Goal: Transaction & Acquisition: Purchase product/service

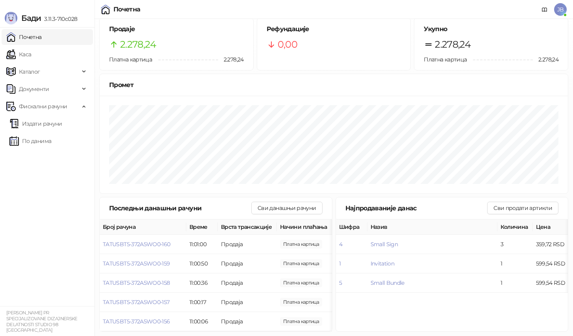
scroll to position [6, 0]
click at [51, 124] on link "Издати рачуни" at bounding box center [35, 124] width 53 height 16
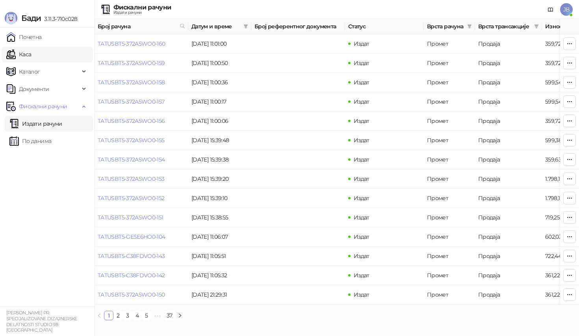
click at [25, 55] on link "Каса" at bounding box center [18, 54] width 25 height 16
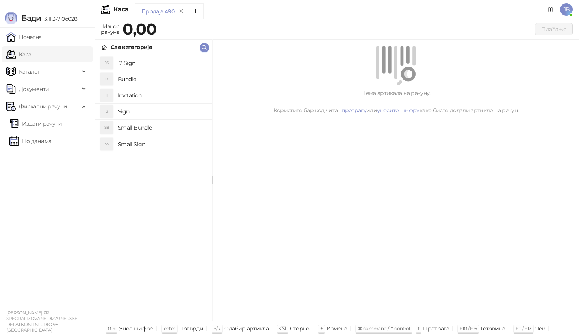
click at [144, 126] on h4 "Small Bundle" at bounding box center [162, 127] width 88 height 13
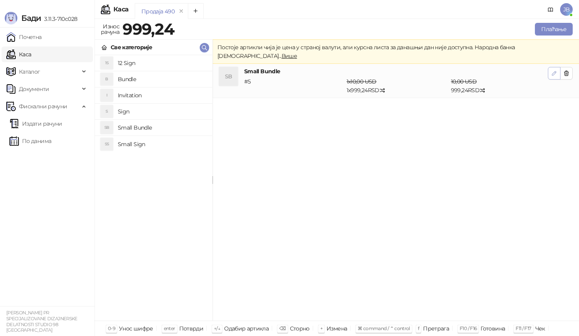
click at [553, 70] on icon "button" at bounding box center [554, 73] width 6 height 6
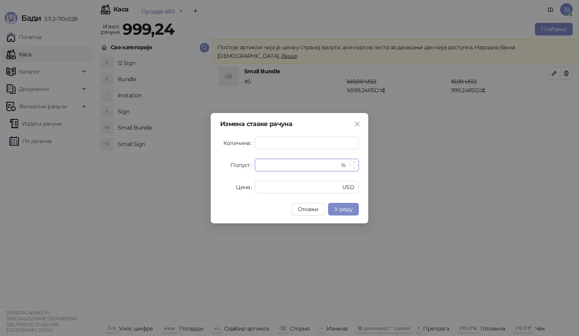
click at [291, 166] on input "*" at bounding box center [299, 165] width 80 height 12
type input "**"
click at [337, 206] on span "У реду" at bounding box center [343, 208] width 18 height 7
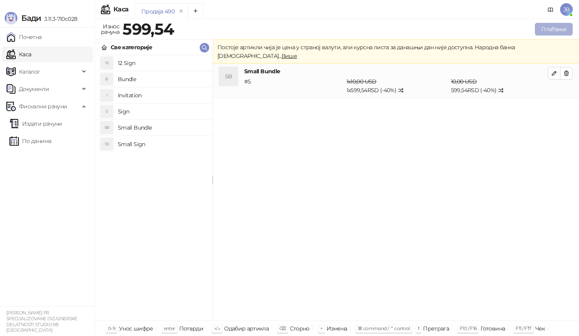
click at [546, 31] on button "Плаћање" at bounding box center [554, 29] width 38 height 13
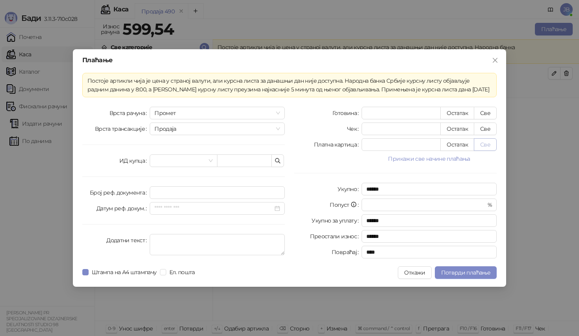
click at [481, 147] on button "Све" at bounding box center [485, 144] width 23 height 13
type input "******"
type input "****"
click at [477, 274] on span "Потврди плаћање" at bounding box center [465, 272] width 49 height 7
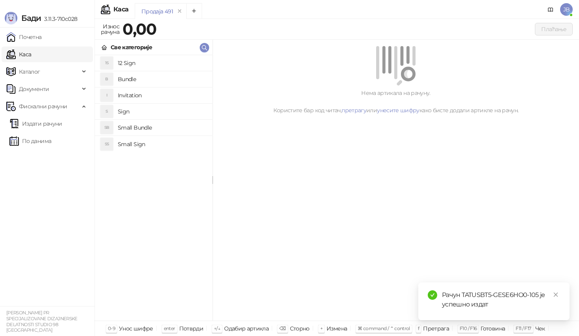
click at [151, 96] on h4 "Invitation" at bounding box center [162, 95] width 88 height 13
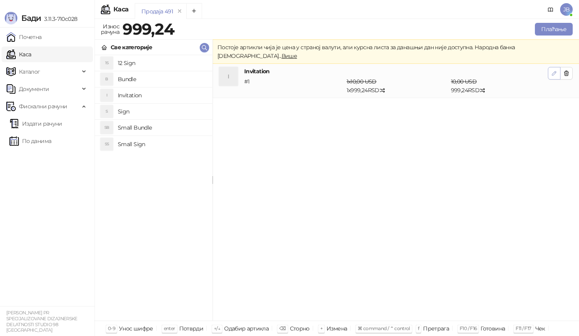
click at [559, 67] on button "button" at bounding box center [554, 73] width 13 height 13
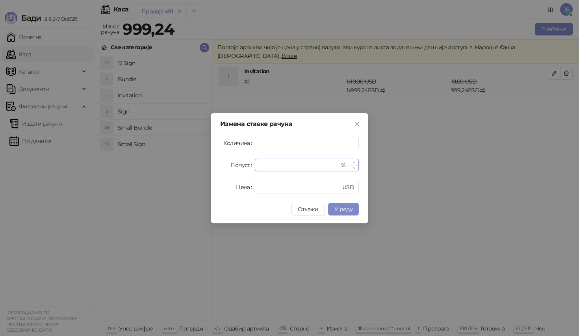
click at [328, 163] on input "*" at bounding box center [299, 165] width 80 height 12
type input "**"
click at [350, 206] on span "У реду" at bounding box center [343, 208] width 18 height 7
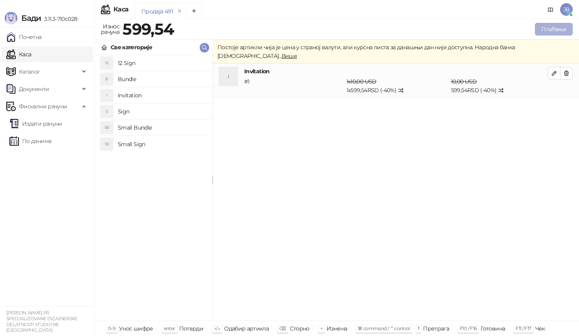
click at [541, 33] on button "Плаћање" at bounding box center [554, 29] width 38 height 13
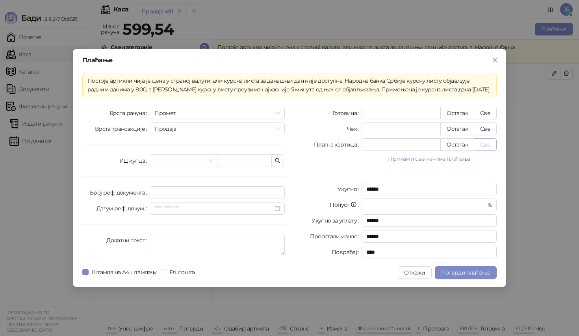
click at [483, 145] on button "Све" at bounding box center [485, 144] width 23 height 13
type input "******"
type input "****"
click at [467, 267] on button "Потврди плаћање" at bounding box center [466, 272] width 62 height 13
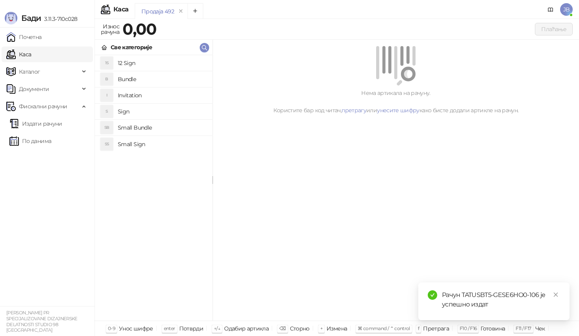
click at [173, 145] on h4 "Small Sign" at bounding box center [162, 144] width 88 height 13
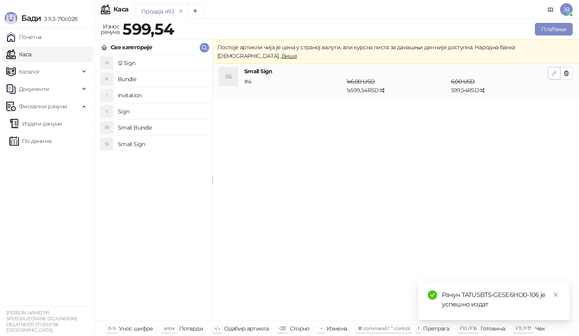
click at [553, 69] on span "button" at bounding box center [554, 72] width 6 height 7
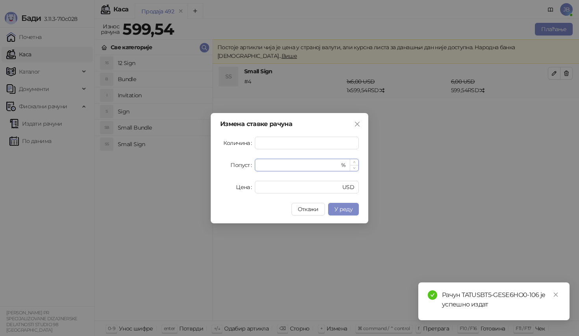
click at [291, 169] on input "*" at bounding box center [299, 165] width 80 height 12
type input "**"
click at [342, 211] on span "У реду" at bounding box center [343, 208] width 18 height 7
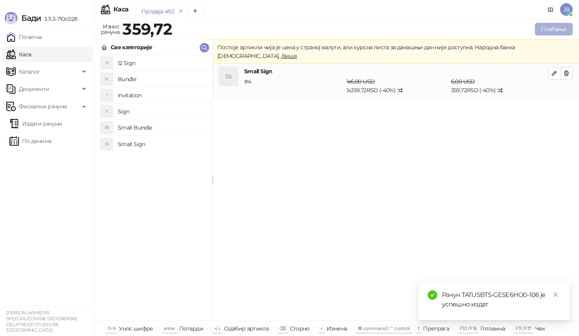
click at [554, 32] on button "Плаћање" at bounding box center [554, 29] width 38 height 13
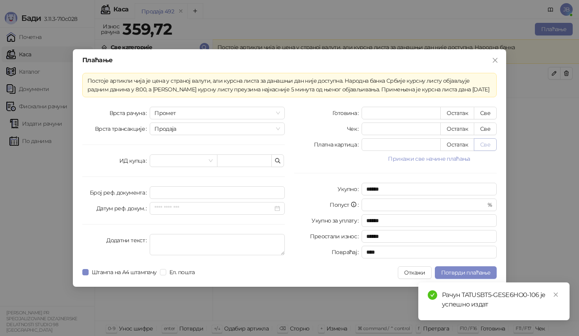
click at [485, 147] on button "Све" at bounding box center [485, 144] width 23 height 13
type input "******"
type input "****"
click at [463, 270] on span "Потврди плаћање" at bounding box center [465, 272] width 49 height 7
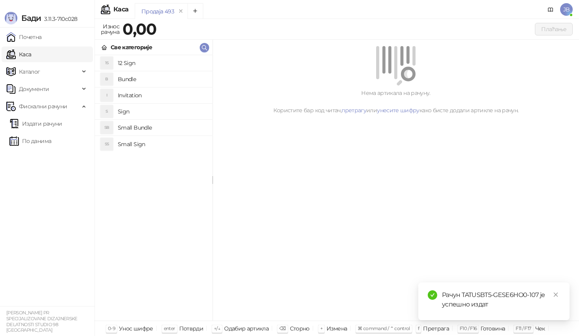
click at [173, 98] on h4 "Invitation" at bounding box center [162, 95] width 88 height 13
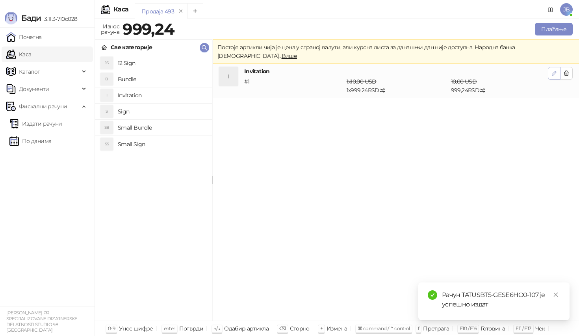
click at [553, 70] on icon "button" at bounding box center [554, 73] width 6 height 6
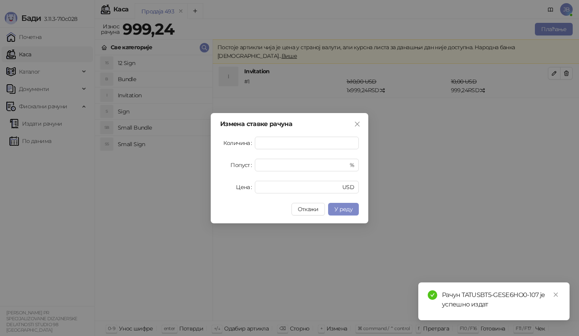
click at [313, 157] on form "Количина * Попуст * % Цена ** USD" at bounding box center [289, 165] width 139 height 57
click at [306, 167] on input "*" at bounding box center [299, 165] width 80 height 12
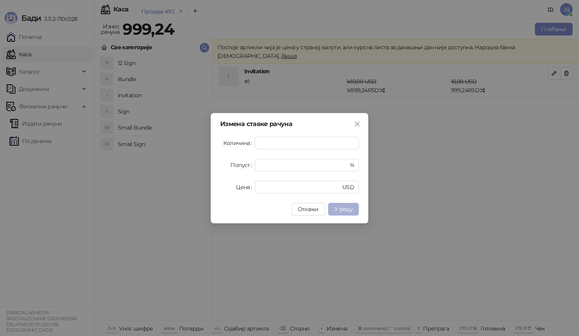
click at [352, 207] on button "У реду" at bounding box center [343, 209] width 31 height 13
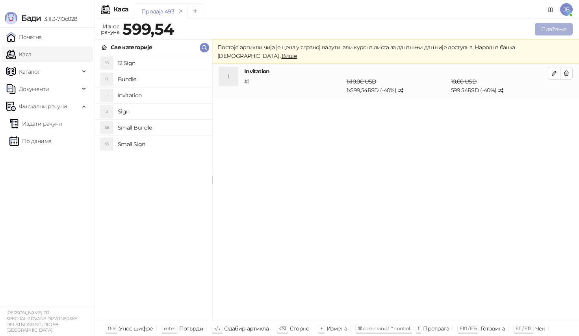
click at [547, 30] on button "Плаћање" at bounding box center [554, 29] width 38 height 13
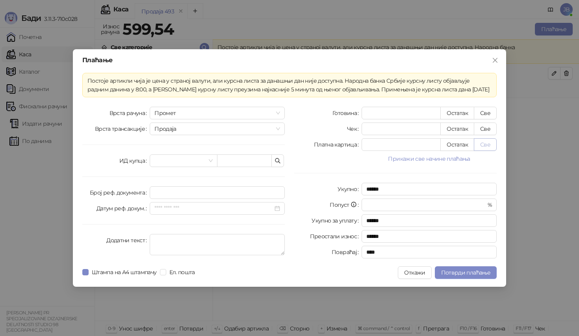
click at [491, 147] on button "Све" at bounding box center [485, 144] width 23 height 13
type input "******"
type input "****"
click at [463, 276] on span "Потврди плаћање" at bounding box center [465, 272] width 49 height 7
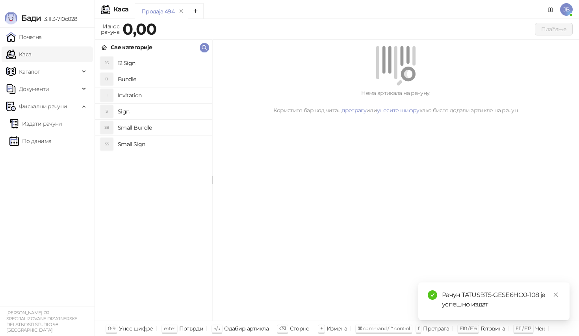
click at [134, 144] on h4 "Small Sign" at bounding box center [162, 144] width 88 height 13
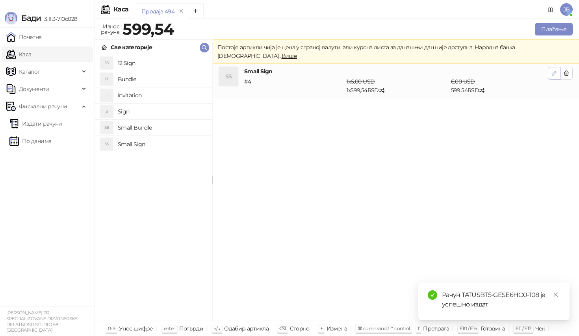
click at [553, 70] on icon "button" at bounding box center [554, 73] width 6 height 6
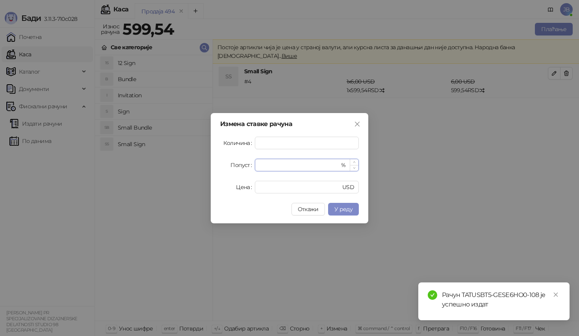
click at [281, 163] on input "*" at bounding box center [299, 165] width 80 height 12
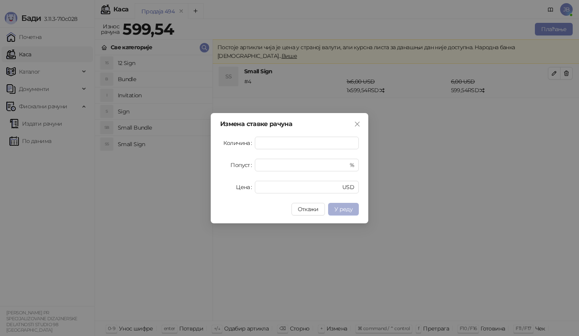
click at [346, 206] on span "У реду" at bounding box center [343, 208] width 18 height 7
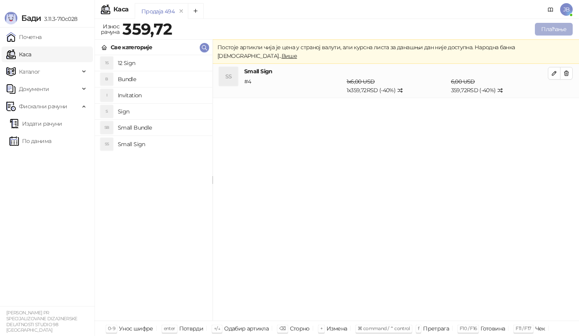
click at [554, 26] on button "Плаћање" at bounding box center [554, 29] width 38 height 13
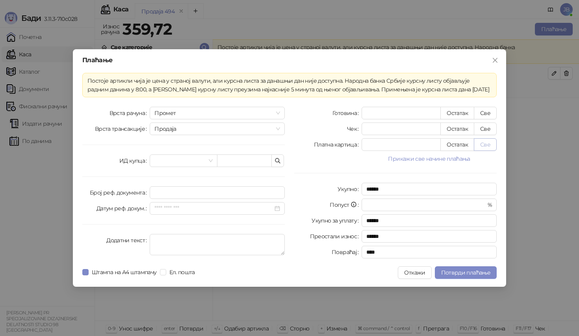
click at [481, 142] on button "Све" at bounding box center [485, 144] width 23 height 13
click at [459, 272] on span "Потврди плаћање" at bounding box center [465, 272] width 49 height 7
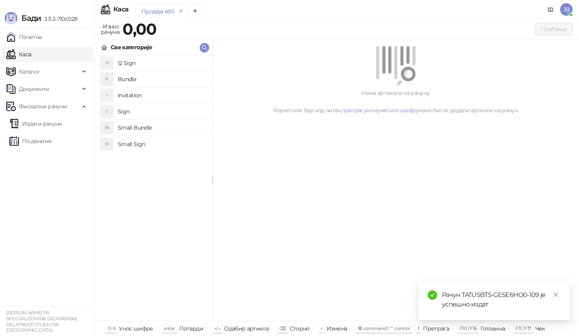
click at [154, 145] on h4 "Small Sign" at bounding box center [162, 144] width 88 height 13
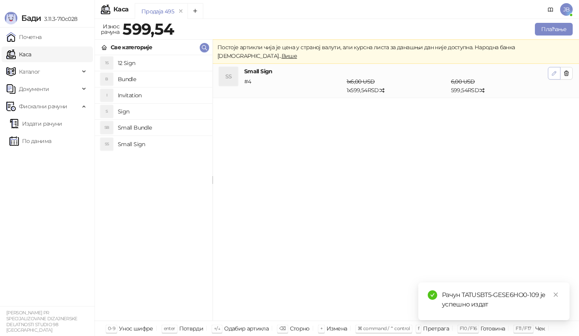
click at [550, 67] on button "button" at bounding box center [554, 73] width 13 height 13
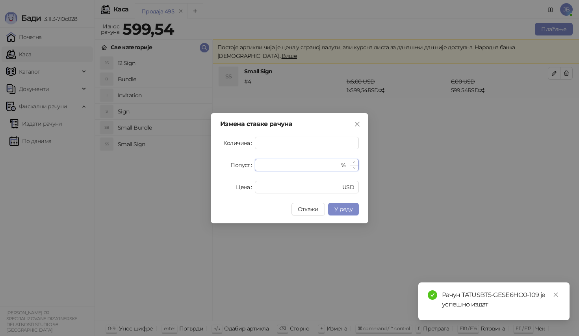
click at [281, 167] on input "*" at bounding box center [299, 165] width 80 height 12
click at [348, 208] on span "У реду" at bounding box center [343, 208] width 18 height 7
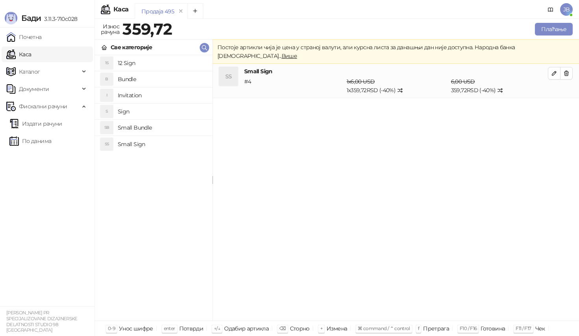
click at [552, 20] on div "Продаја 495 Износ рачуна 359,72 Плаћање Све категорије 1S 12 Sign B Bundle I In…" at bounding box center [336, 177] width 484 height 317
click at [546, 28] on button "Плаћање" at bounding box center [554, 29] width 38 height 13
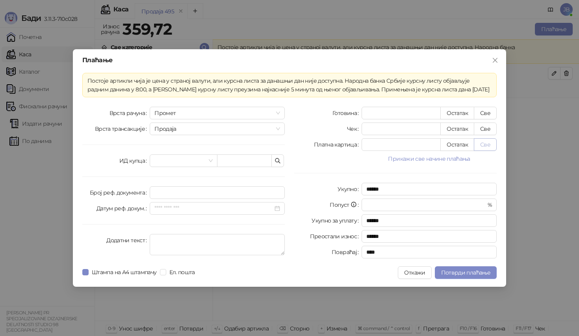
click at [477, 146] on button "Све" at bounding box center [485, 144] width 23 height 13
click at [458, 273] on span "Потврди плаћање" at bounding box center [465, 272] width 49 height 7
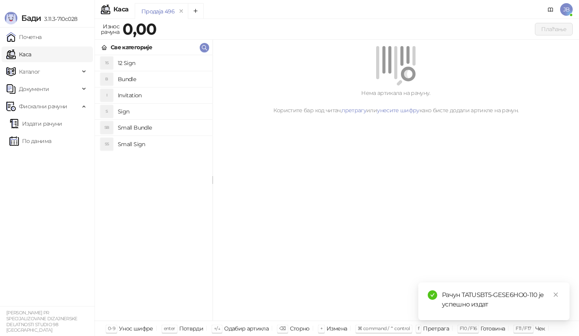
click at [146, 146] on h4 "Small Sign" at bounding box center [162, 144] width 88 height 13
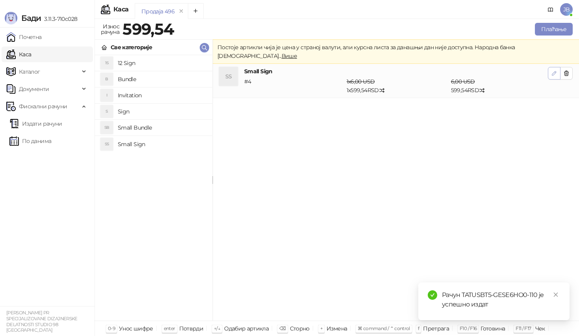
click at [555, 70] on icon "button" at bounding box center [554, 73] width 6 height 6
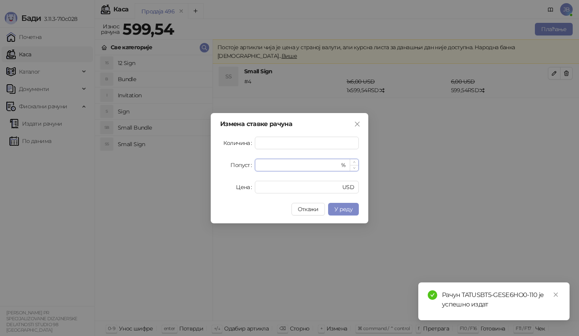
click at [271, 165] on input "*" at bounding box center [299, 165] width 80 height 12
click at [338, 209] on span "У реду" at bounding box center [343, 208] width 18 height 7
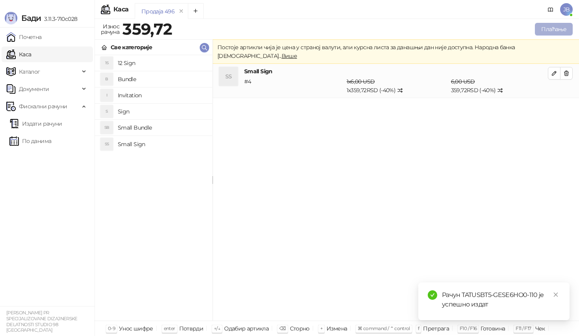
click at [557, 31] on button "Плаћање" at bounding box center [554, 29] width 38 height 13
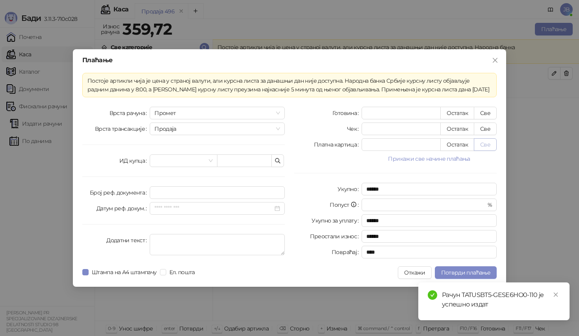
click at [489, 145] on button "Све" at bounding box center [485, 144] width 23 height 13
click at [452, 268] on button "Потврди плаћање" at bounding box center [466, 272] width 62 height 13
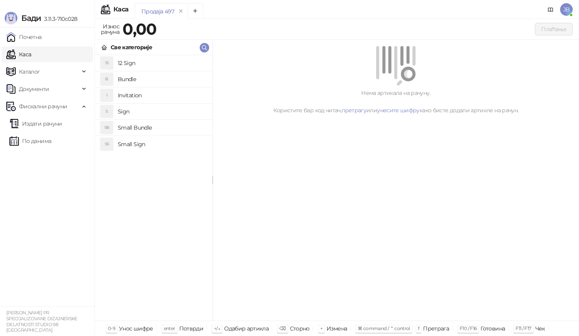
click at [162, 101] on h4 "Invitation" at bounding box center [162, 95] width 88 height 13
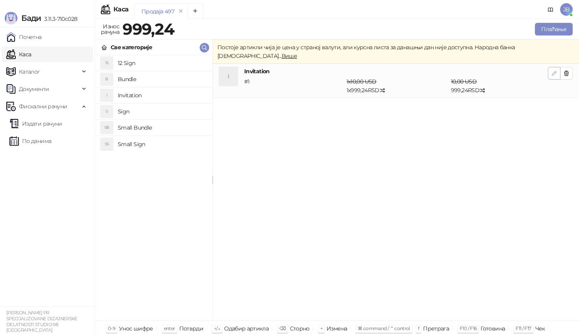
click at [549, 68] on button "button" at bounding box center [554, 73] width 13 height 13
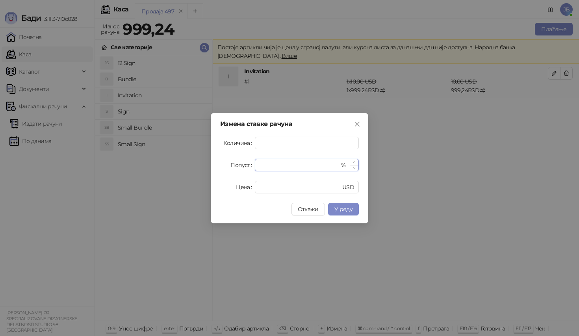
click at [278, 167] on input "*" at bounding box center [299, 165] width 80 height 12
click at [343, 205] on button "У реду" at bounding box center [343, 209] width 31 height 13
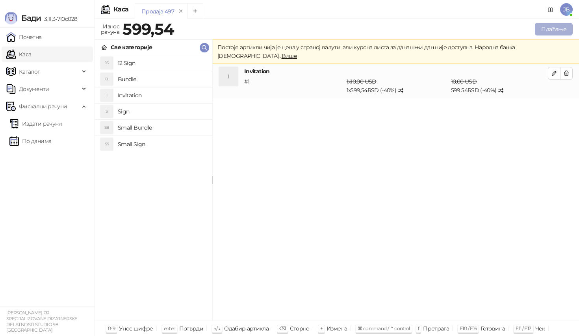
click at [556, 26] on button "Плаћање" at bounding box center [554, 29] width 38 height 13
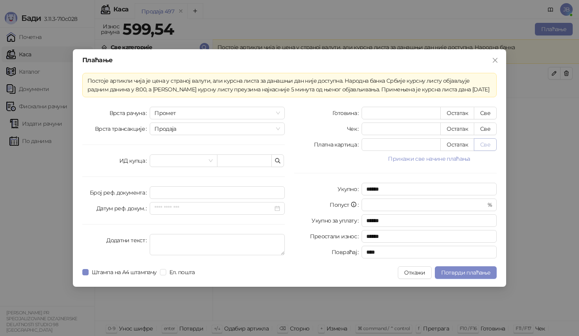
click at [484, 146] on button "Све" at bounding box center [485, 144] width 23 height 13
click at [478, 274] on span "Потврди плаћање" at bounding box center [465, 272] width 49 height 7
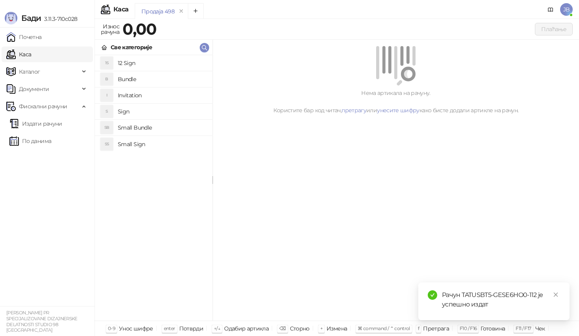
click at [165, 92] on h4 "Invitation" at bounding box center [162, 95] width 88 height 13
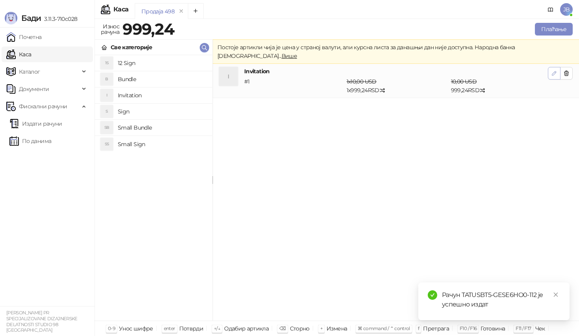
click at [556, 69] on span "button" at bounding box center [554, 72] width 6 height 7
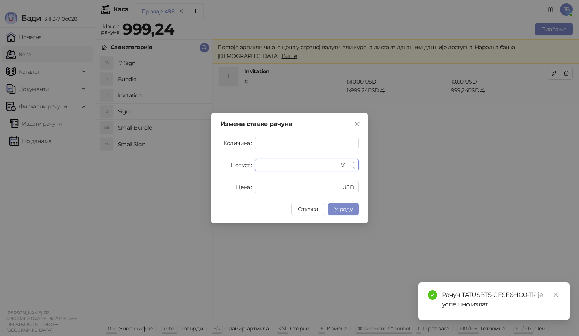
click at [288, 163] on input "*" at bounding box center [299, 165] width 80 height 12
click at [351, 204] on button "У реду" at bounding box center [343, 209] width 31 height 13
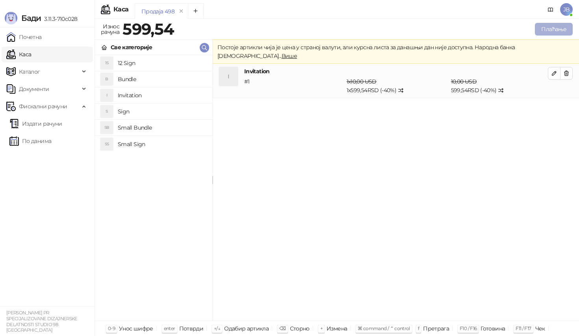
click at [542, 30] on button "Плаћање" at bounding box center [554, 29] width 38 height 13
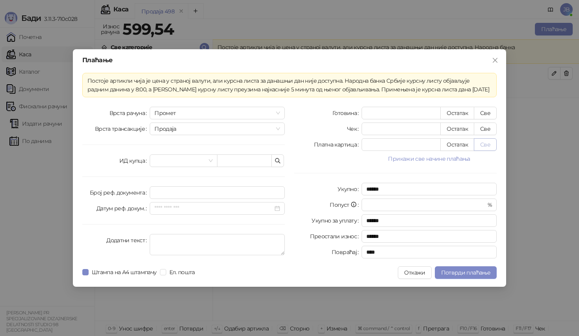
click at [486, 149] on button "Све" at bounding box center [485, 144] width 23 height 13
click at [479, 272] on span "Потврди плаћање" at bounding box center [465, 272] width 49 height 7
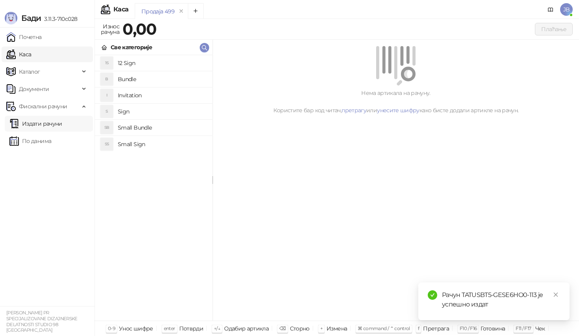
click at [53, 123] on link "Издати рачуни" at bounding box center [35, 124] width 53 height 16
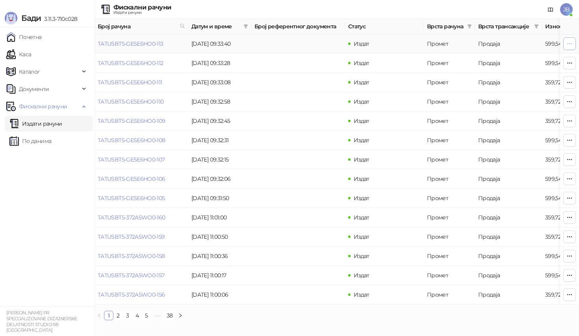
click at [568, 45] on icon "button" at bounding box center [569, 44] width 6 height 6
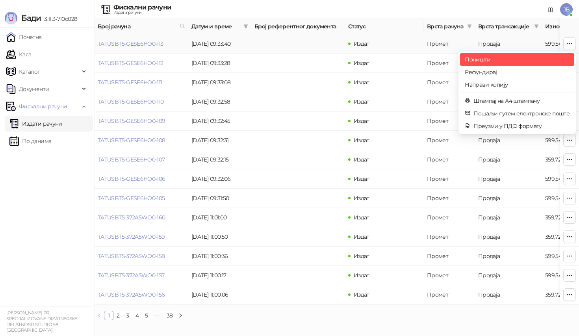
click at [535, 59] on span "Поништи" at bounding box center [517, 59] width 105 height 9
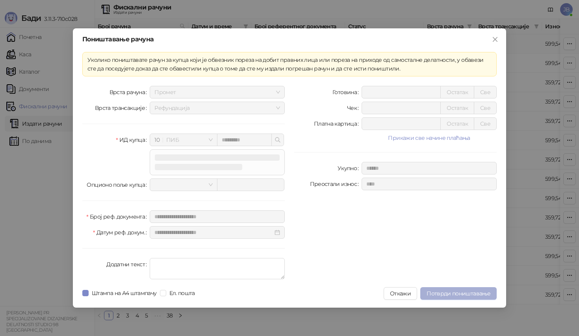
click at [442, 298] on button "Потврди поништавање" at bounding box center [458, 293] width 76 height 13
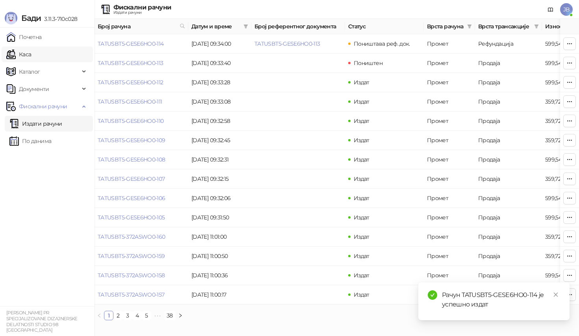
click at [31, 55] on link "Каса" at bounding box center [18, 54] width 25 height 16
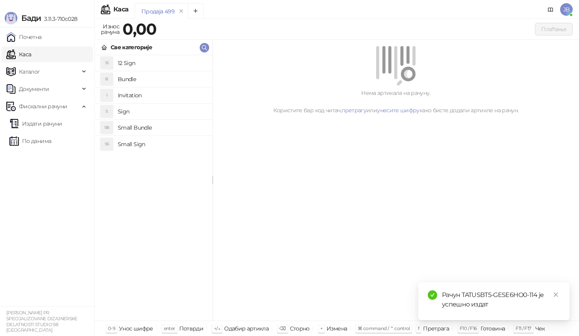
click at [154, 92] on h4 "Invitation" at bounding box center [162, 95] width 88 height 13
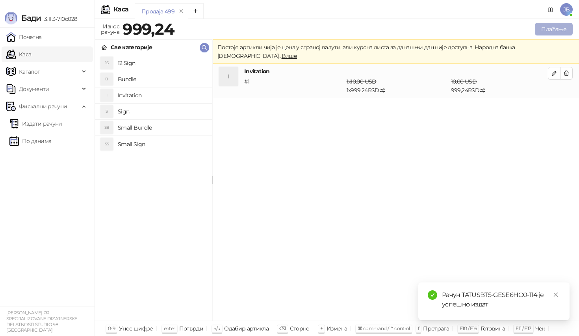
click at [569, 31] on button "Плаћање" at bounding box center [554, 29] width 38 height 13
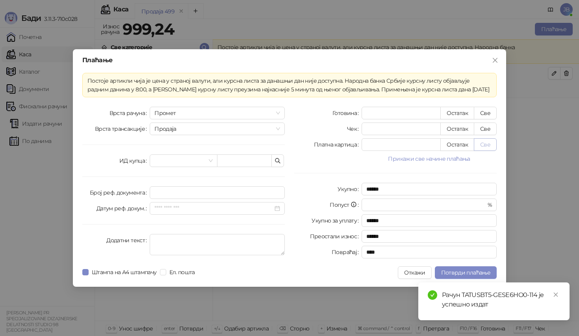
click at [488, 144] on button "Све" at bounding box center [485, 144] width 23 height 13
type input "******"
type input "****"
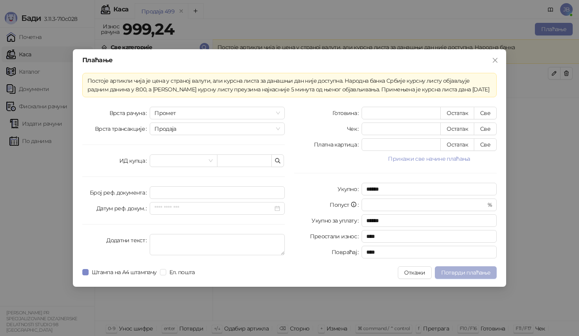
click at [460, 270] on span "Потврди плаћање" at bounding box center [465, 272] width 49 height 7
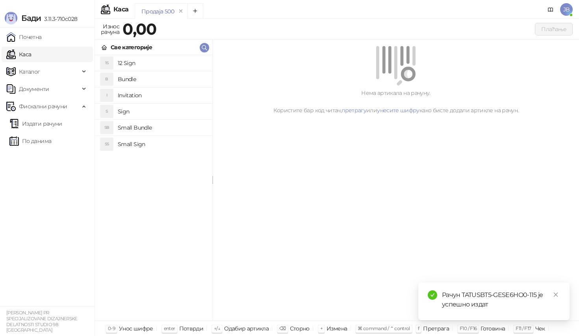
click at [171, 94] on h4 "Invitation" at bounding box center [162, 95] width 88 height 13
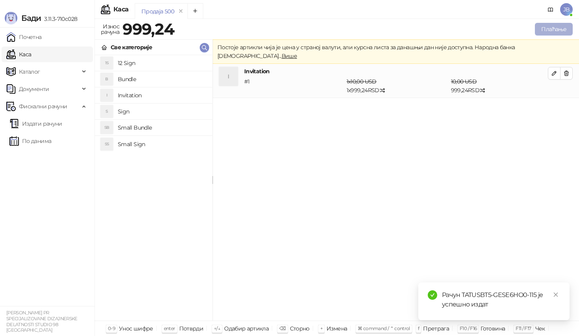
click at [542, 31] on button "Плаћање" at bounding box center [554, 29] width 38 height 13
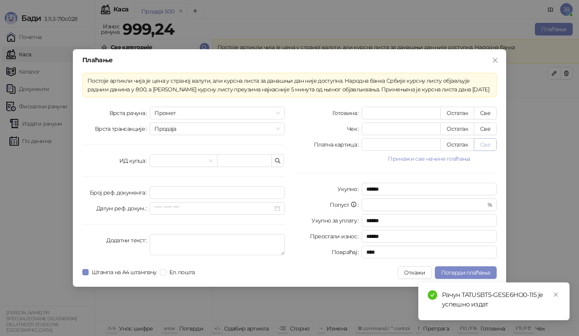
click at [479, 146] on button "Све" at bounding box center [485, 144] width 23 height 13
type input "******"
type input "****"
click at [463, 272] on span "Потврди плаћање" at bounding box center [465, 272] width 49 height 7
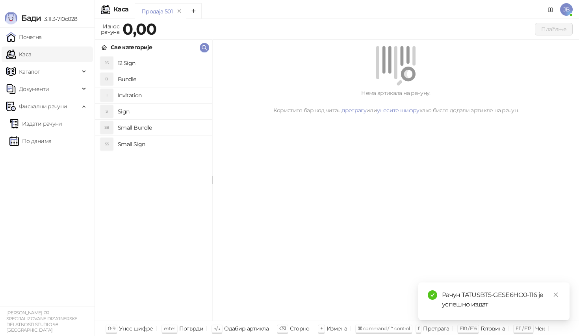
click at [164, 130] on h4 "Small Bundle" at bounding box center [162, 127] width 88 height 13
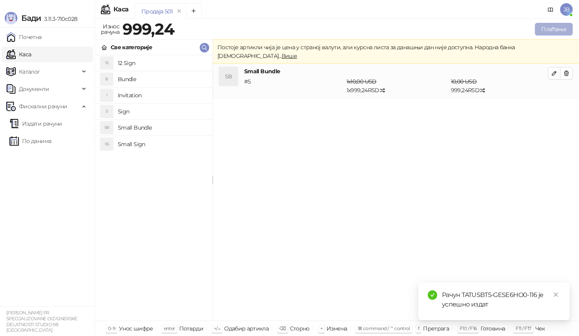
click at [566, 30] on button "Плаћање" at bounding box center [554, 29] width 38 height 13
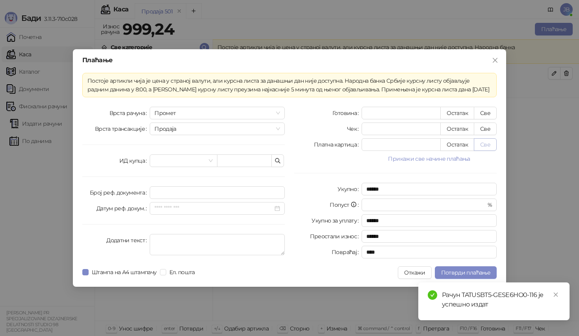
click at [483, 146] on button "Све" at bounding box center [485, 144] width 23 height 13
type input "******"
type input "****"
click at [459, 273] on span "Потврди плаћање" at bounding box center [465, 272] width 49 height 7
